Goal: Check status

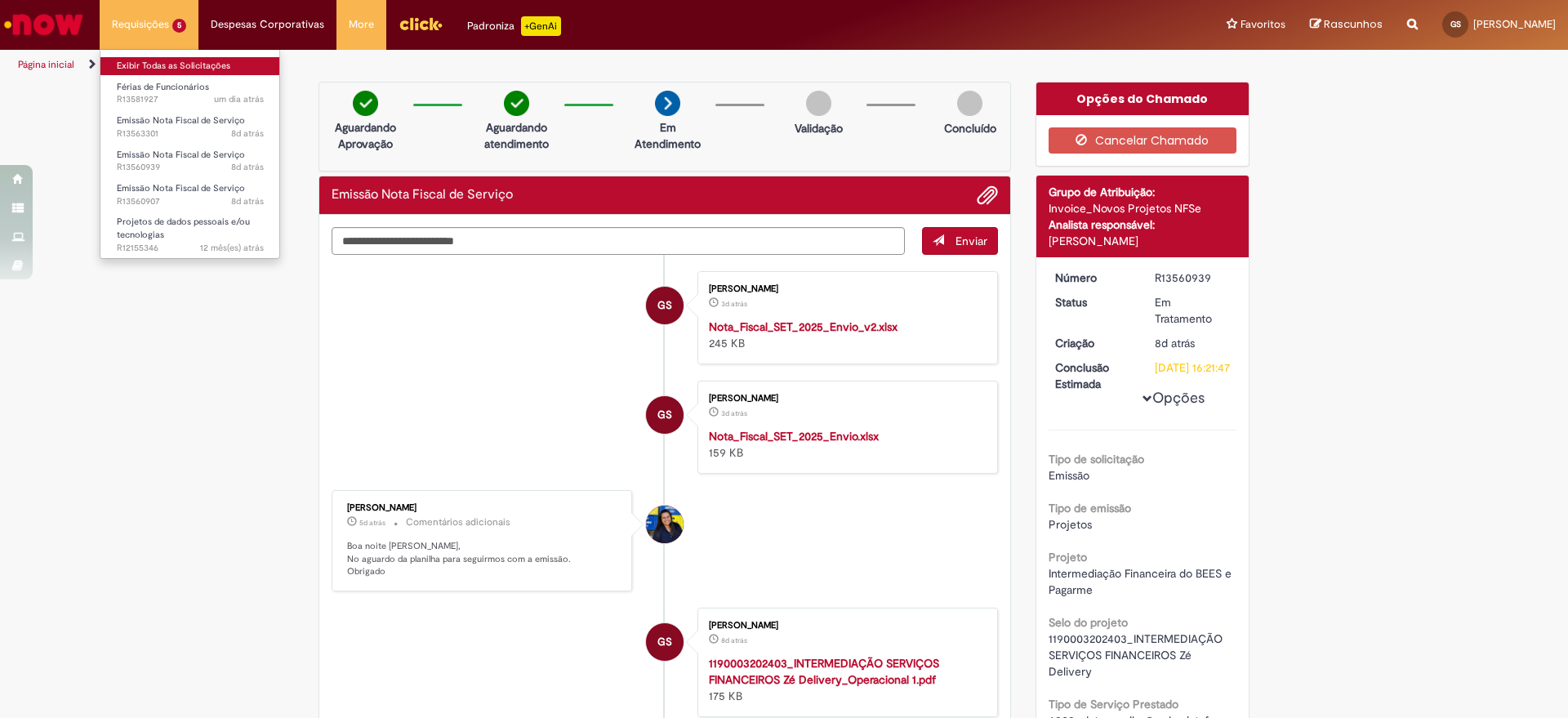
click at [158, 62] on link "Exibir Todas as Solicitações" at bounding box center [190, 66] width 179 height 18
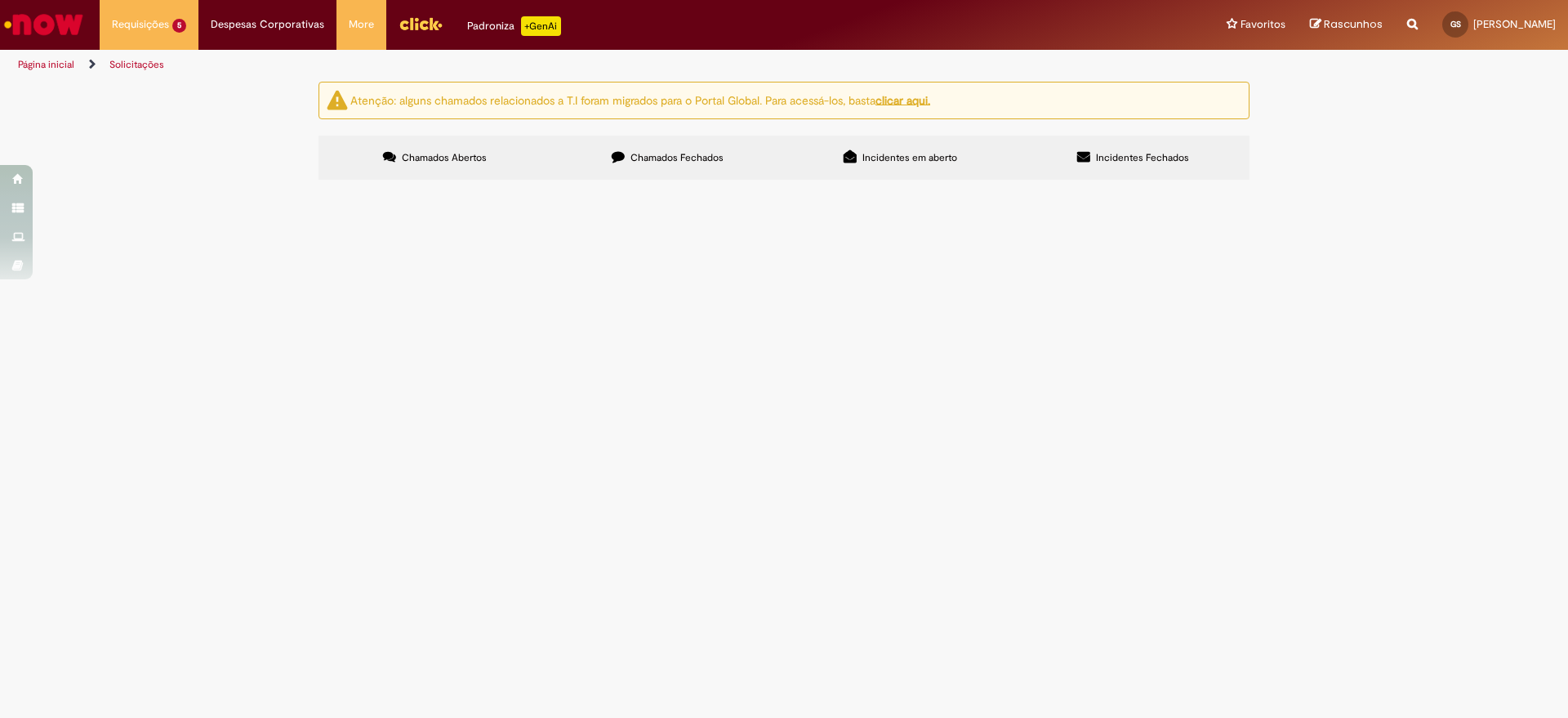
click at [0, 0] on span "Solicitação do fracionamento de férias em 3 períodos, conforme aprovação prévia…" at bounding box center [0, 0] width 0 height 0
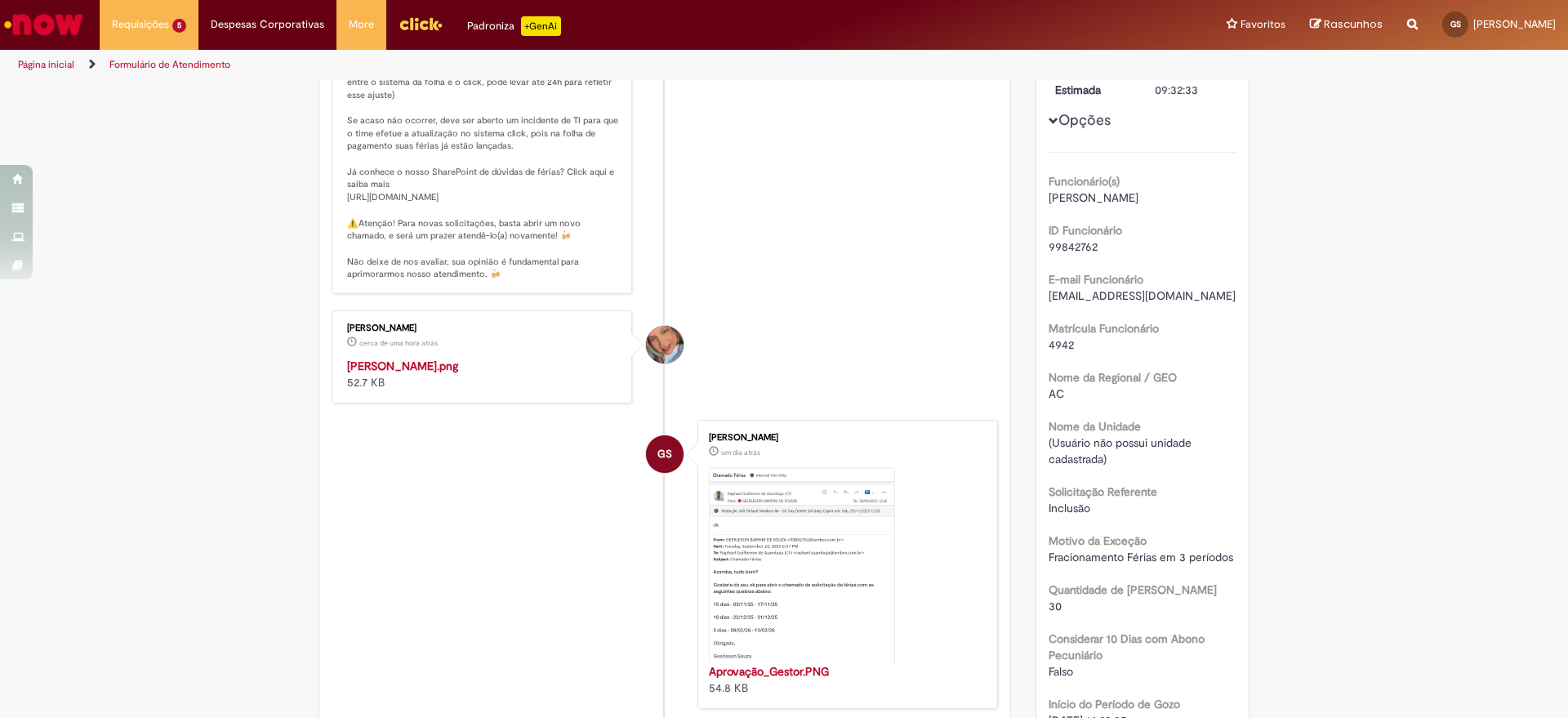
scroll to position [408, 0]
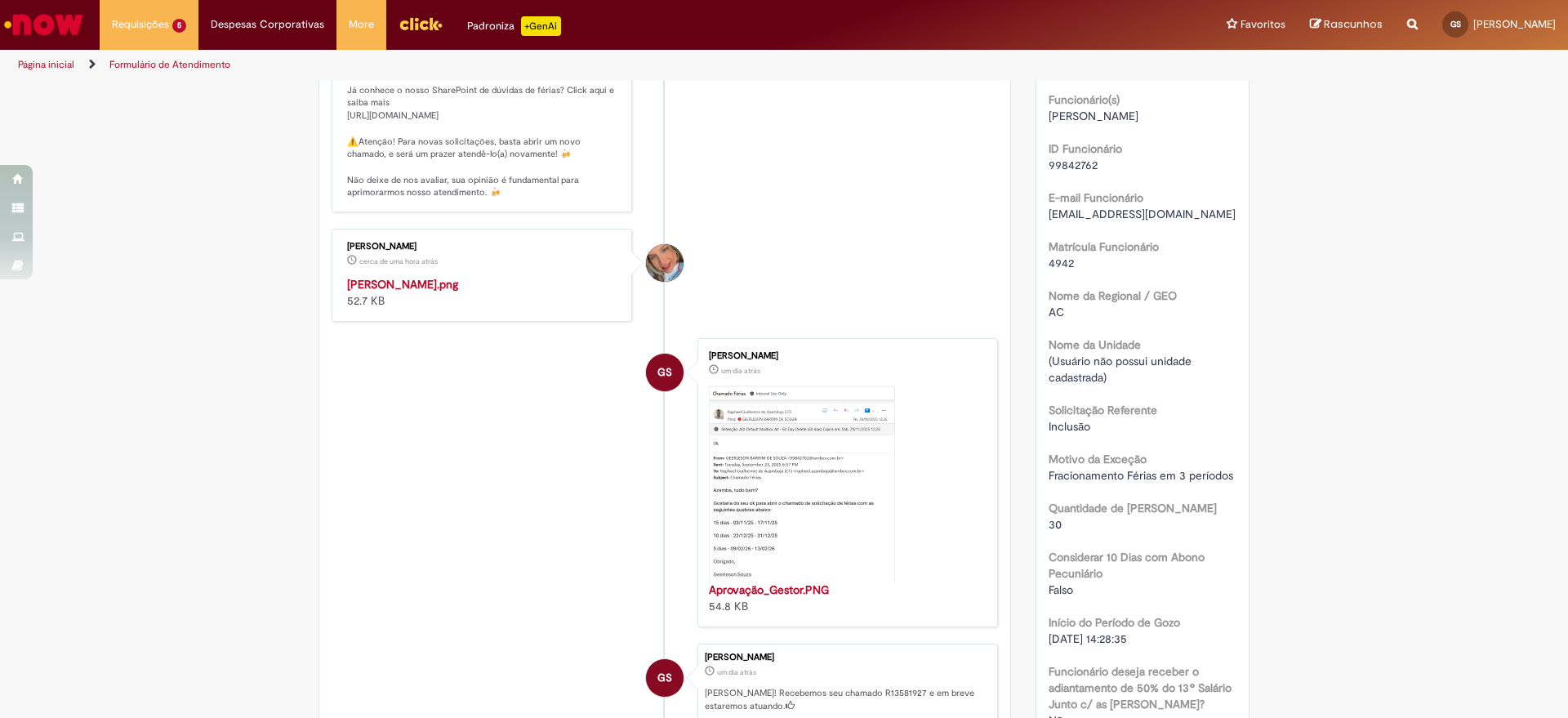
click at [479, 276] on img "Histórico de tíquete" at bounding box center [483, 276] width 272 height 0
click at [1307, 210] on div "Verificar Código de Barras Aguardando Aprovação Aguardando atendimento Em andam…" at bounding box center [784, 526] width 1568 height 1707
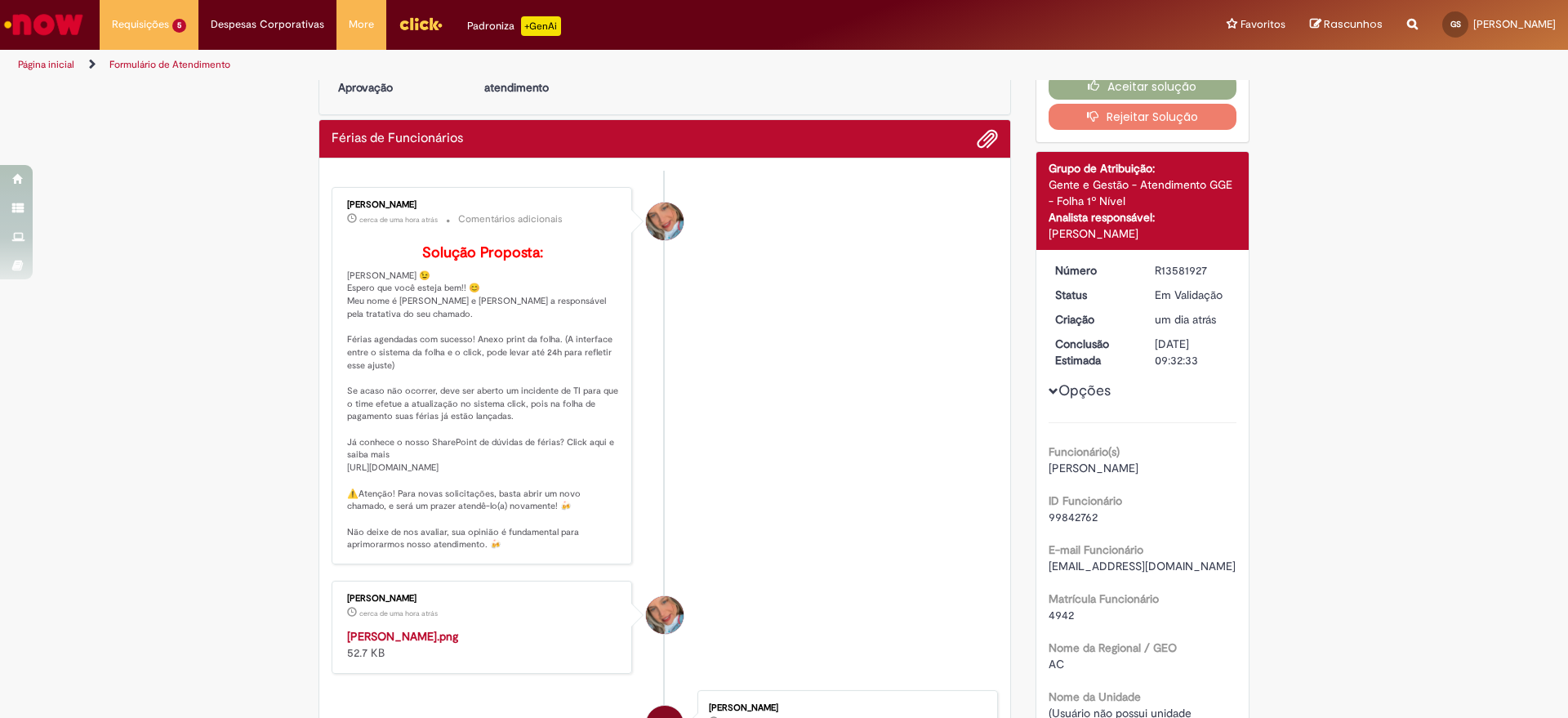
scroll to position [0, 0]
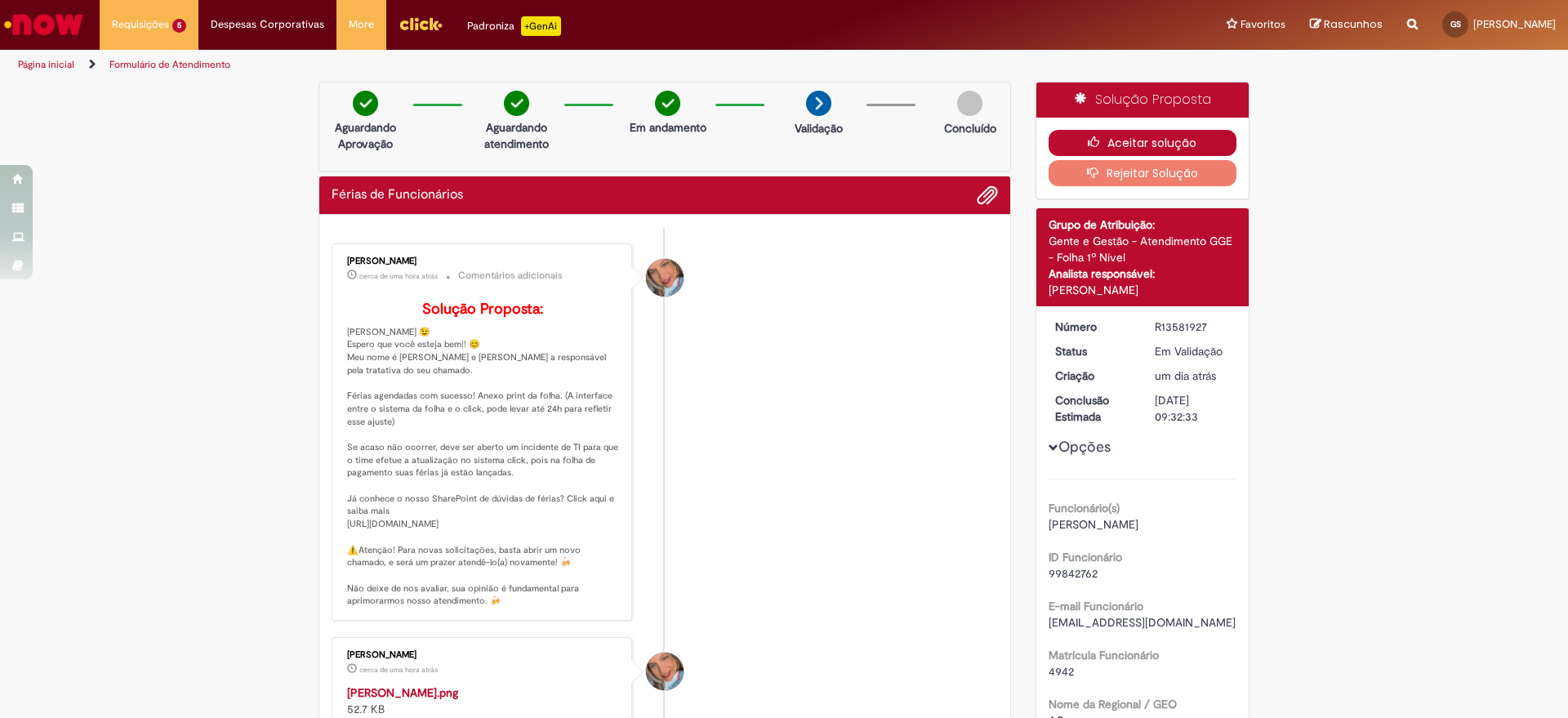
click at [1183, 147] on button "Aceitar solução" at bounding box center [1143, 143] width 189 height 26
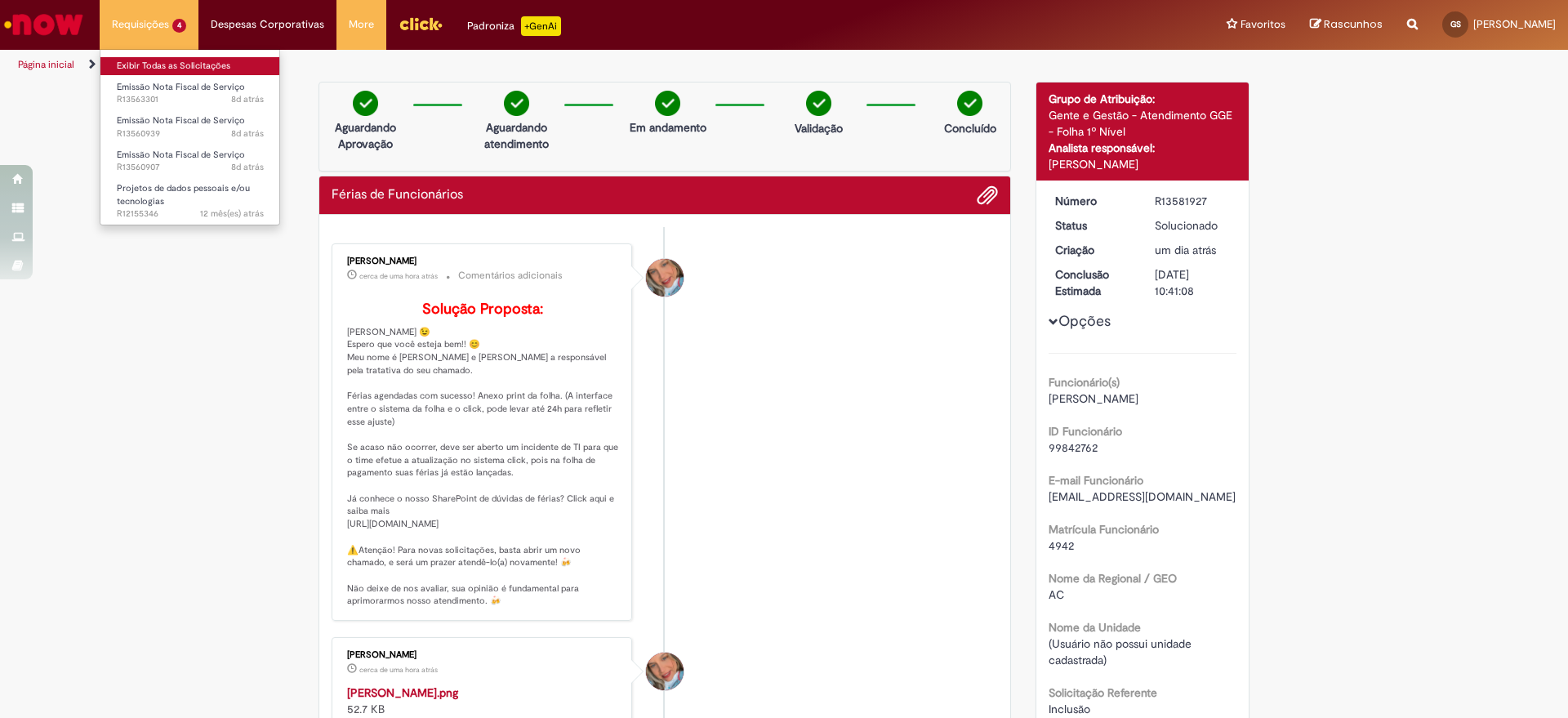
click at [154, 63] on link "Exibir Todas as Solicitações" at bounding box center [190, 66] width 179 height 18
